Goal: Register for event/course

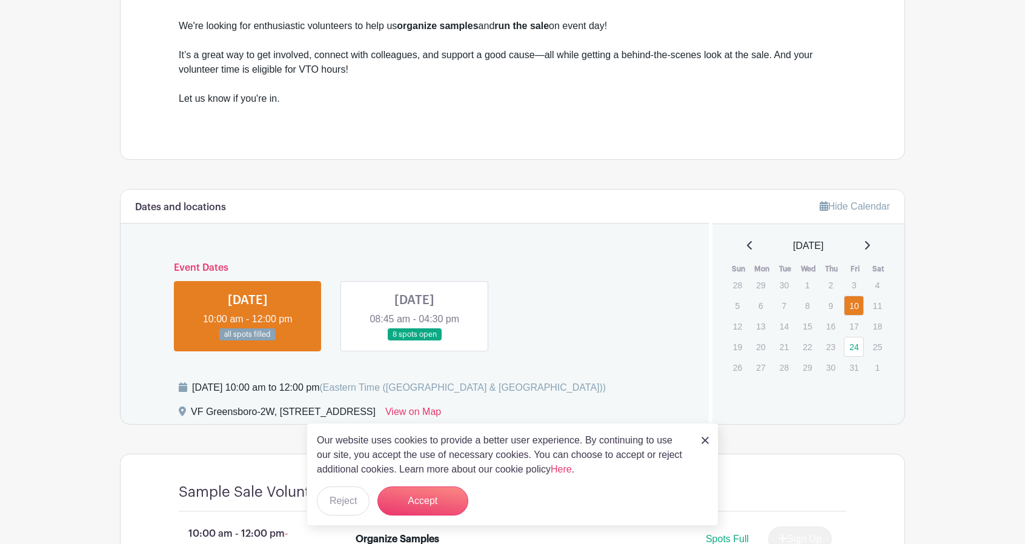
click at [703, 442] on img at bounding box center [704, 440] width 7 height 7
click at [703, 440] on img at bounding box center [704, 440] width 7 height 7
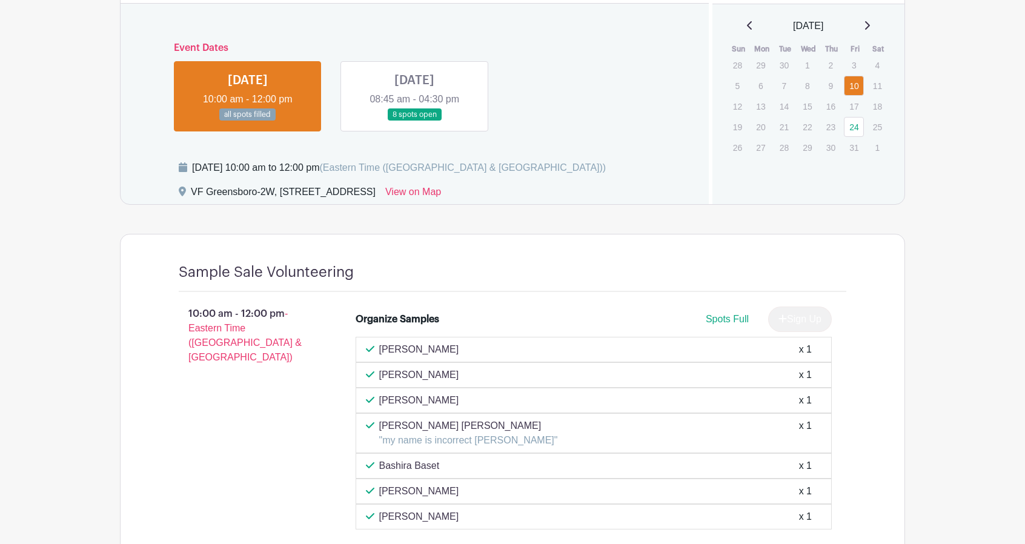
scroll to position [610, 0]
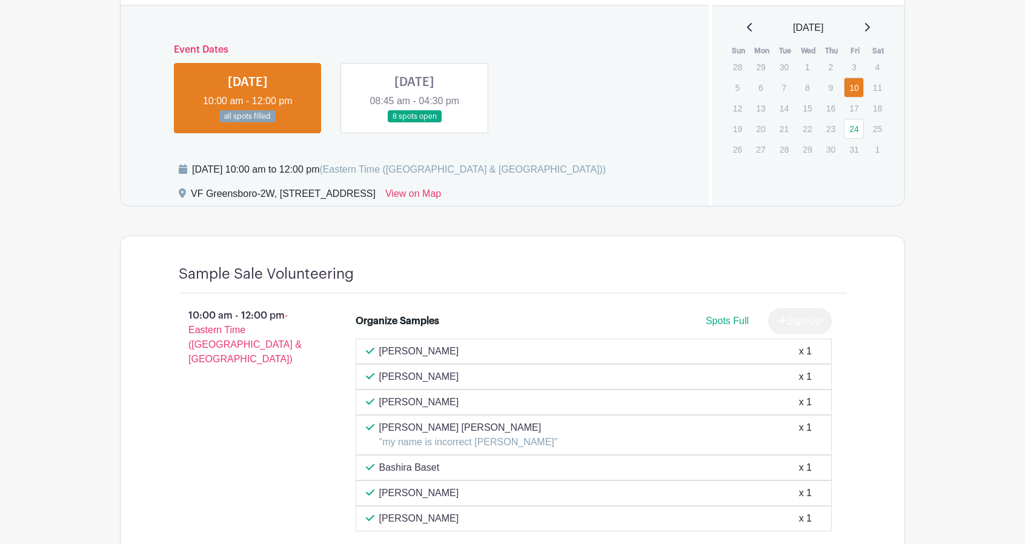
click at [414, 123] on link at bounding box center [414, 123] width 0 height 0
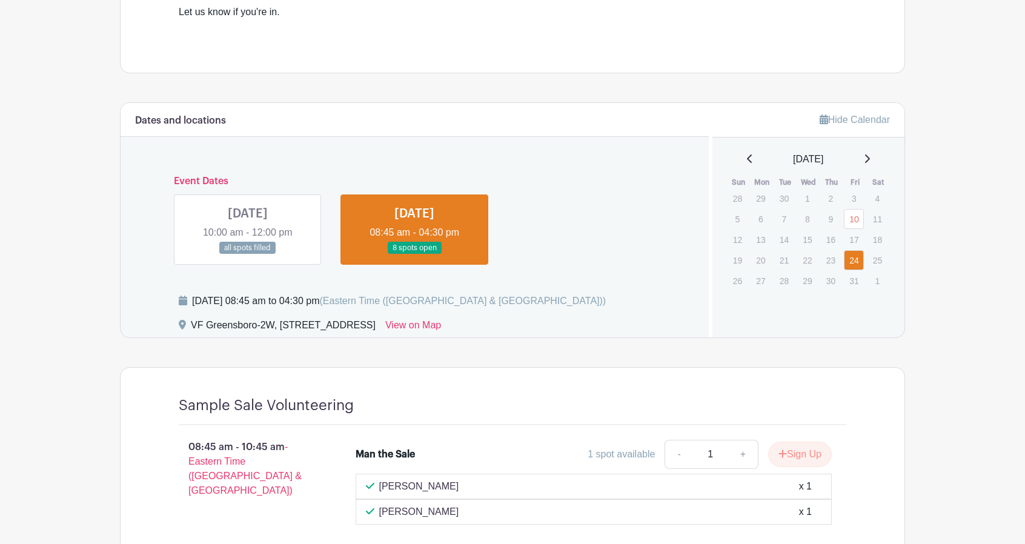
scroll to position [477, 0]
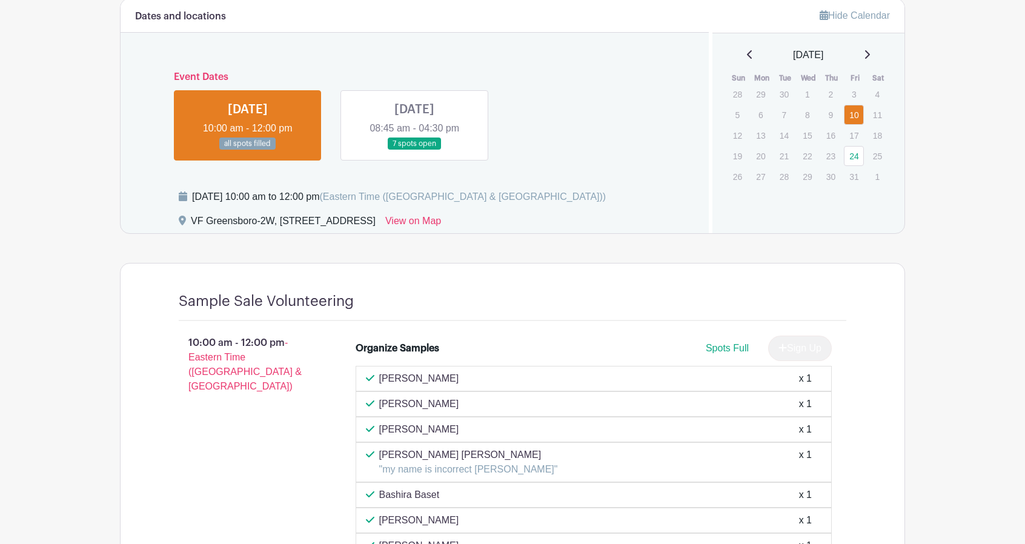
scroll to position [578, 0]
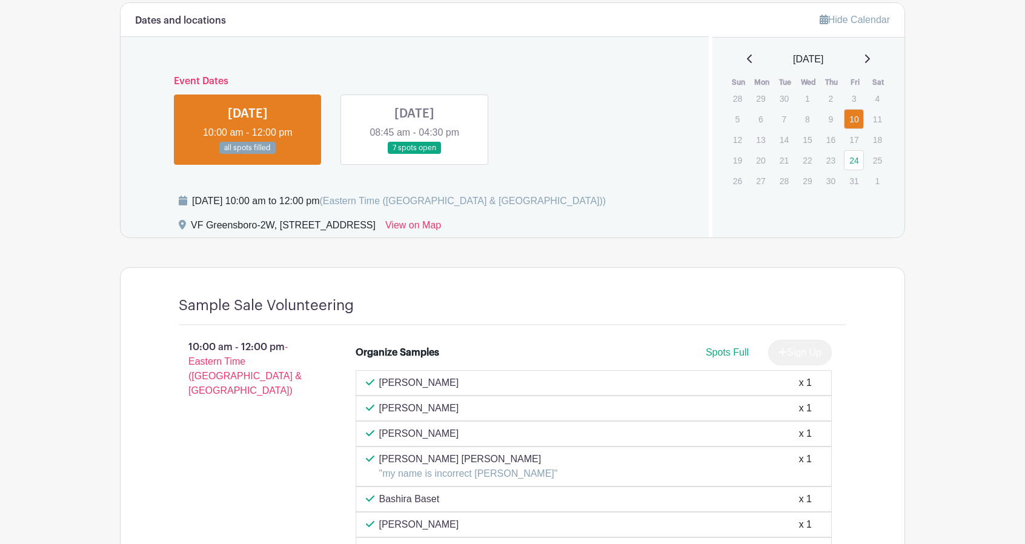
click at [414, 154] on link at bounding box center [414, 154] width 0 height 0
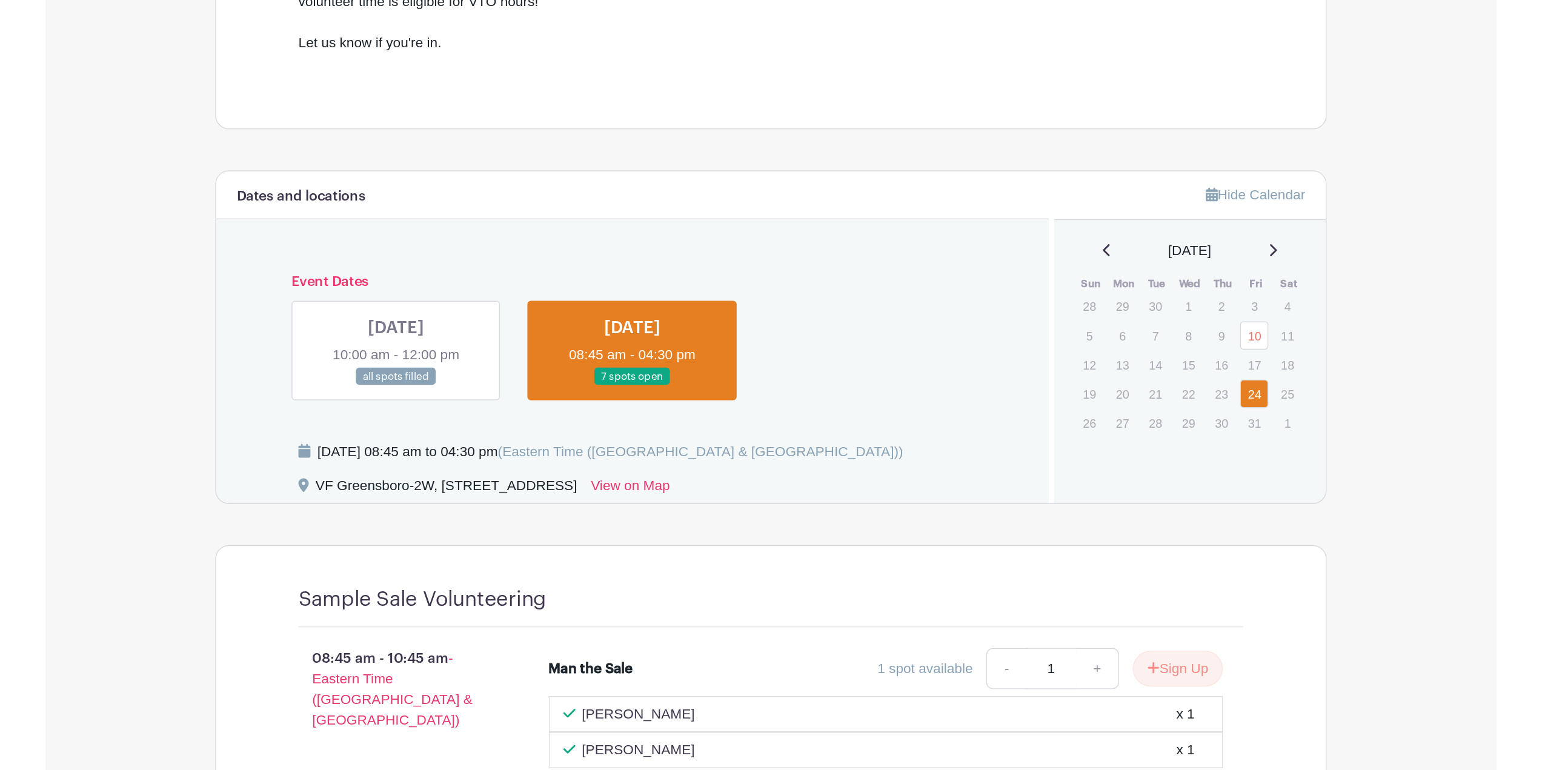
scroll to position [436, 0]
